Goal: Information Seeking & Learning: Learn about a topic

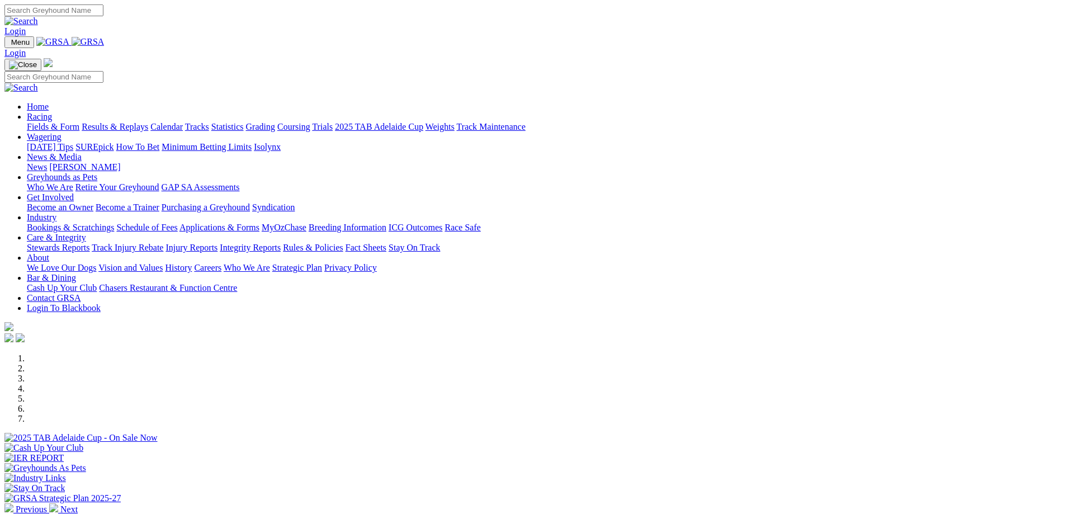
scroll to position [447, 0]
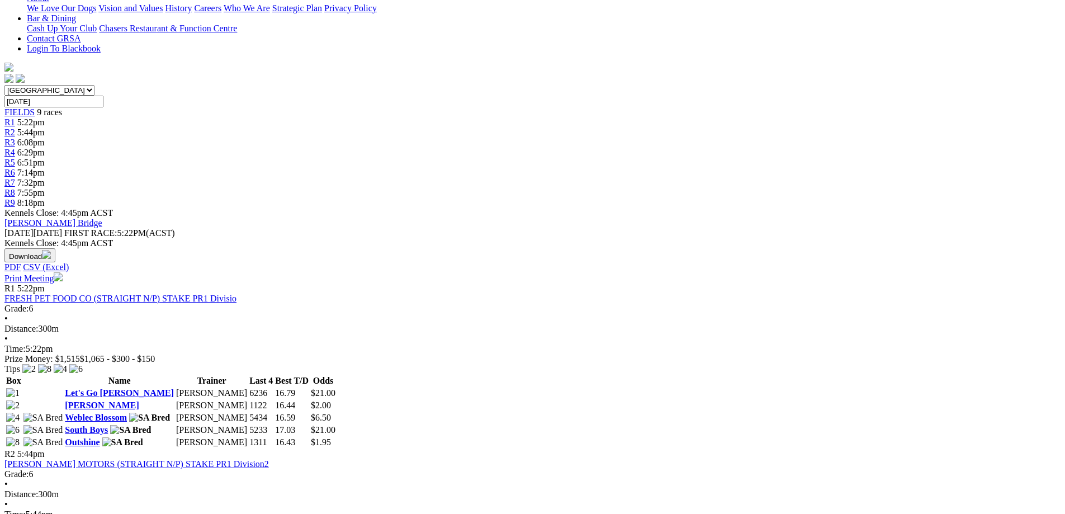
scroll to position [335, 0]
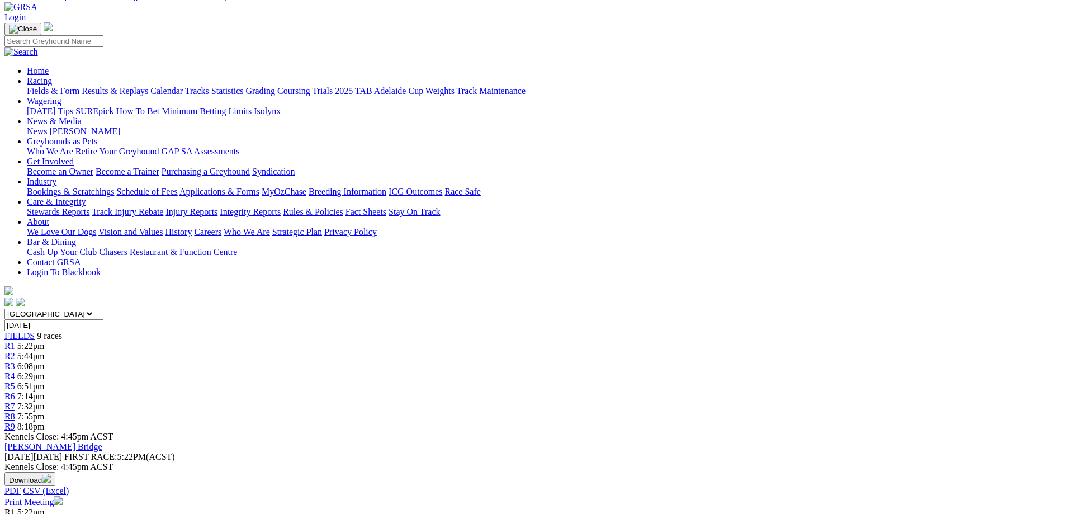
scroll to position [112, 0]
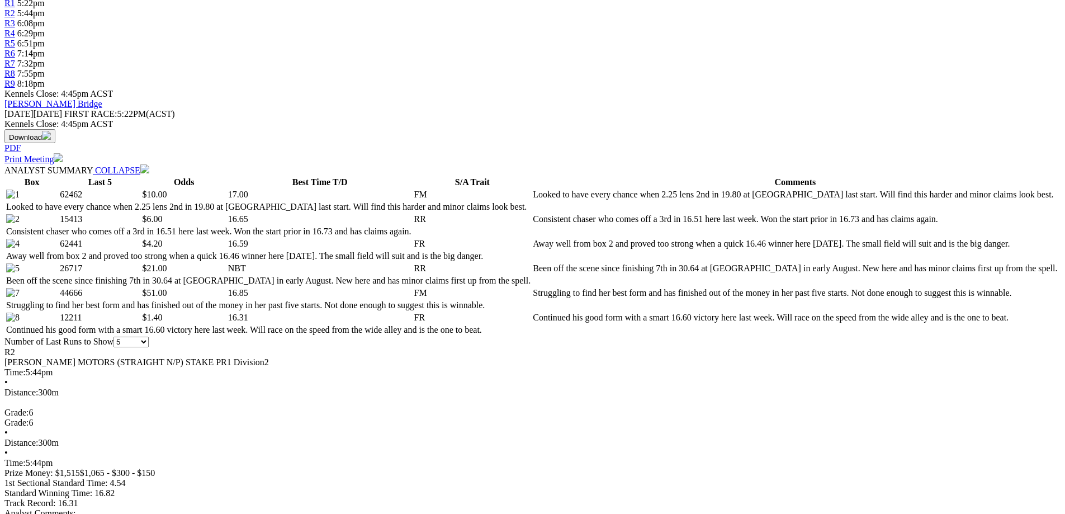
scroll to position [391, 0]
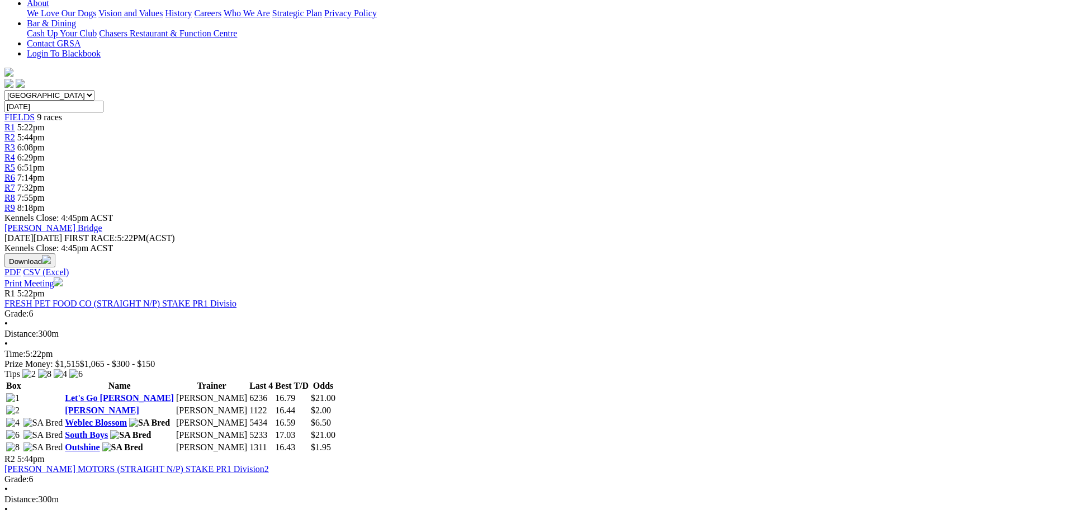
scroll to position [335, 0]
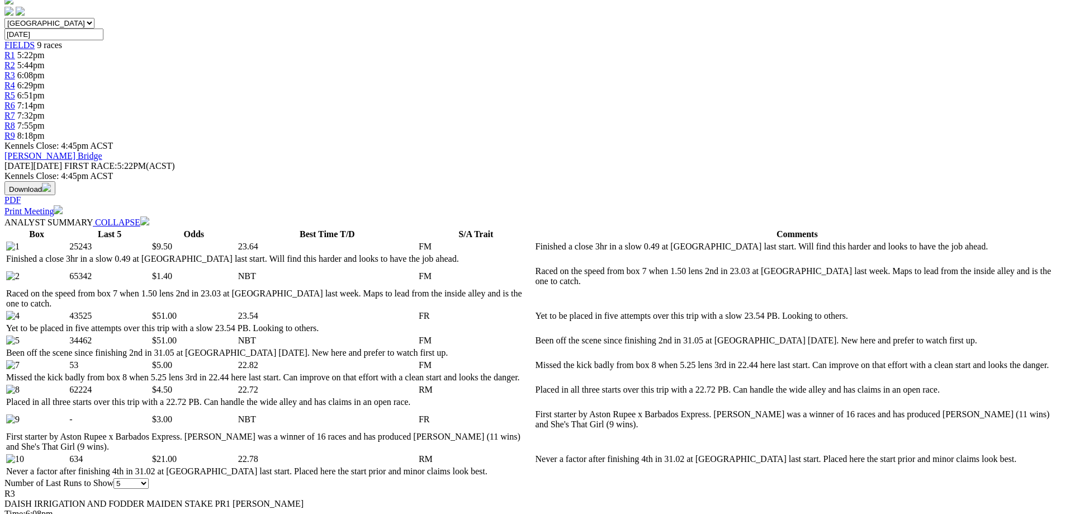
scroll to position [224, 0]
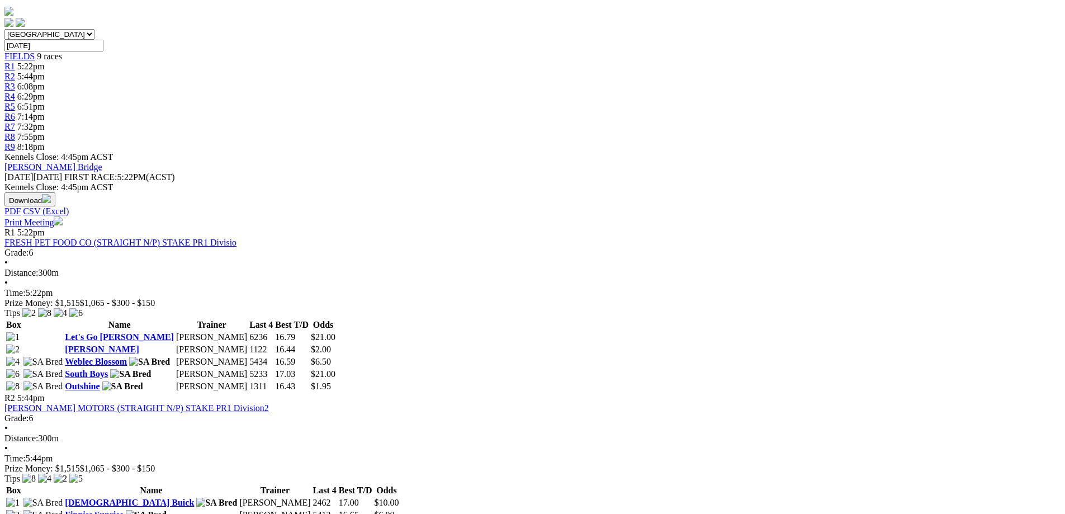
scroll to position [391, 0]
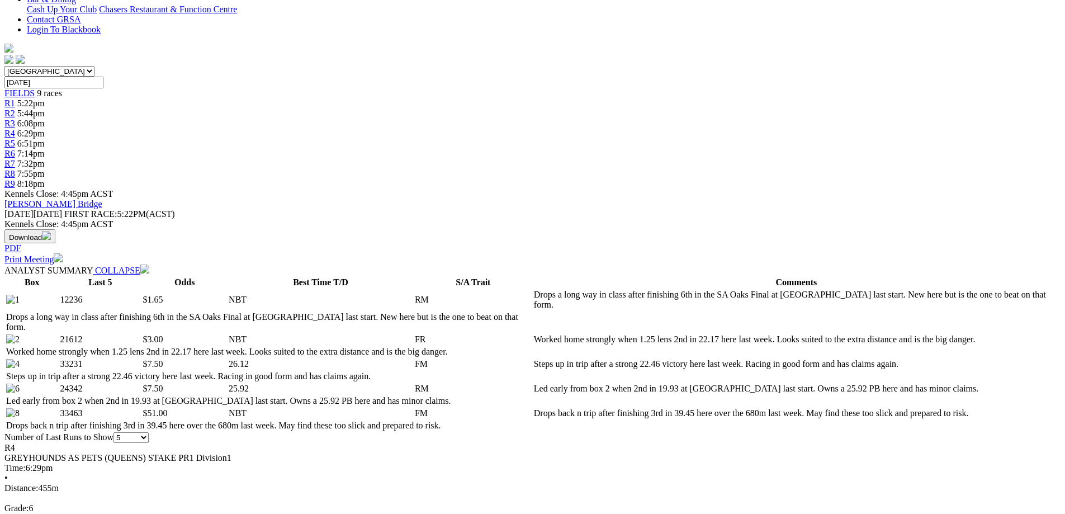
scroll to position [280, 0]
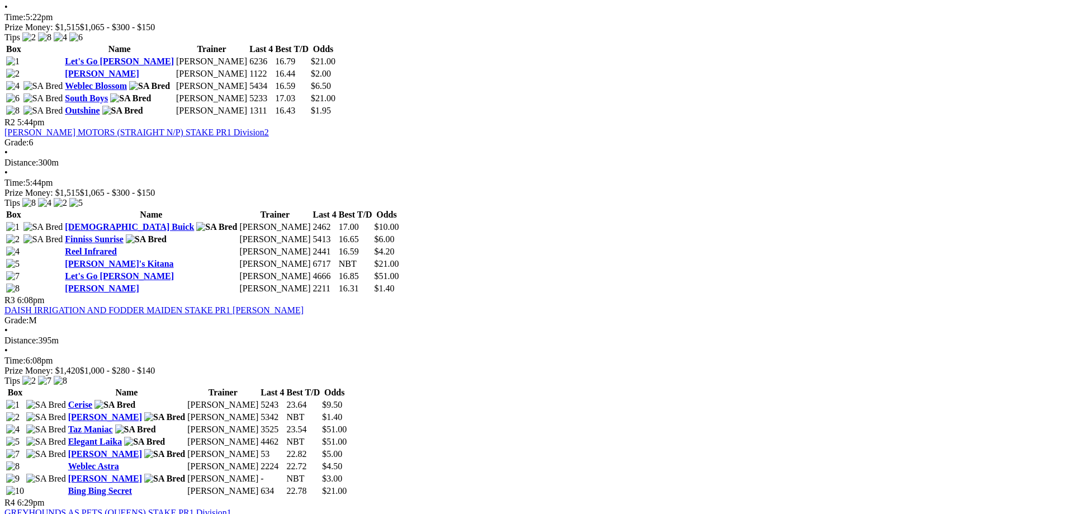
scroll to position [671, 0]
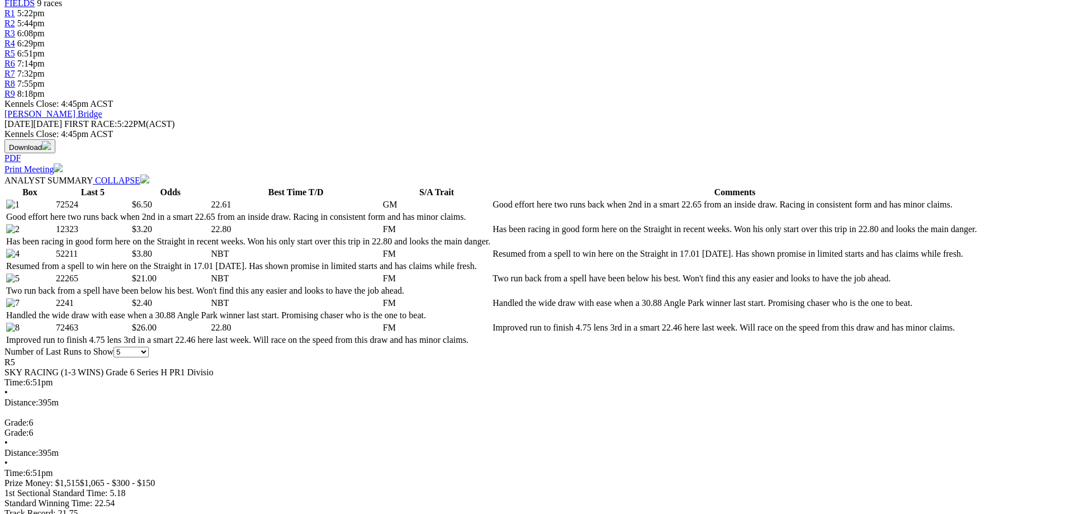
scroll to position [447, 0]
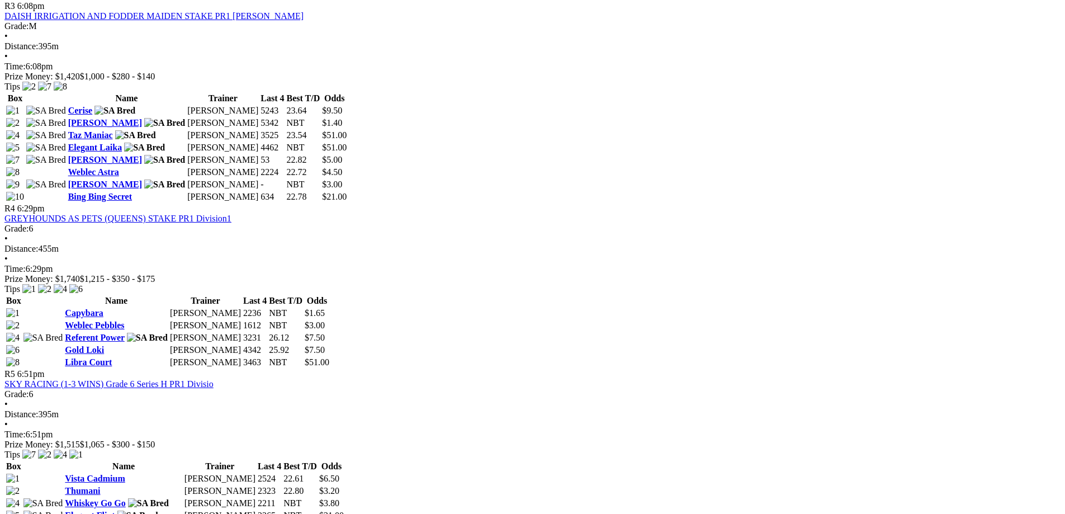
scroll to position [839, 0]
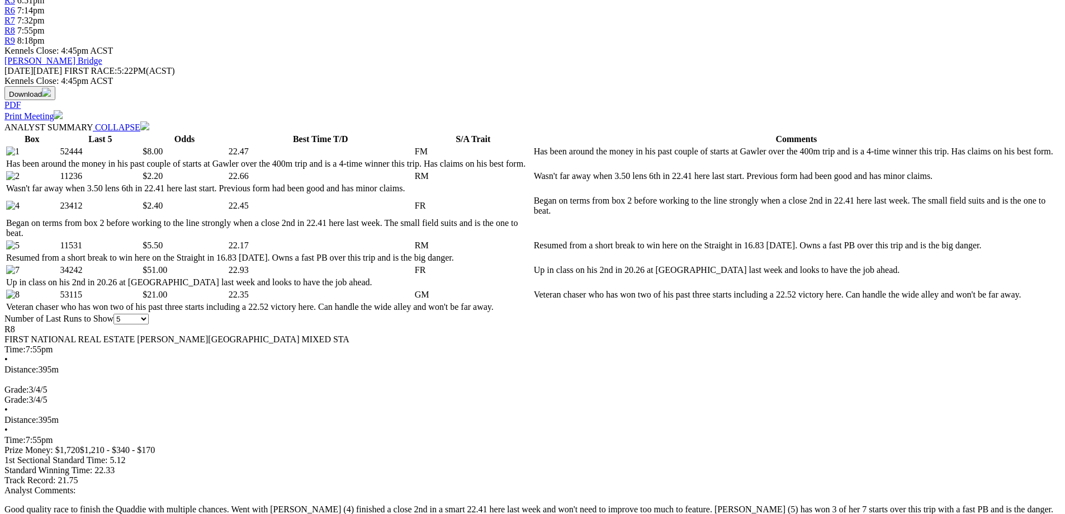
scroll to position [447, 0]
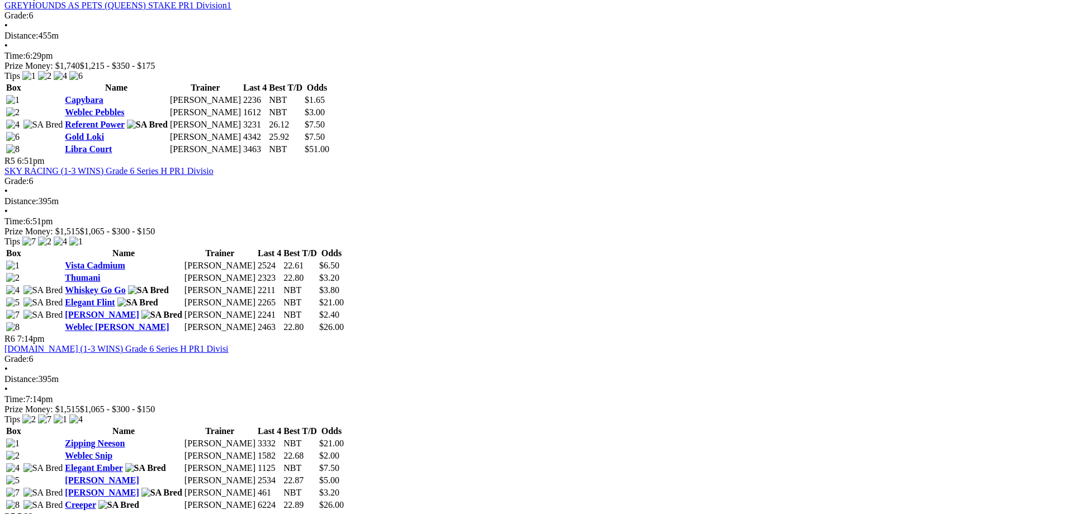
scroll to position [1174, 0]
